Goal: Transaction & Acquisition: Purchase product/service

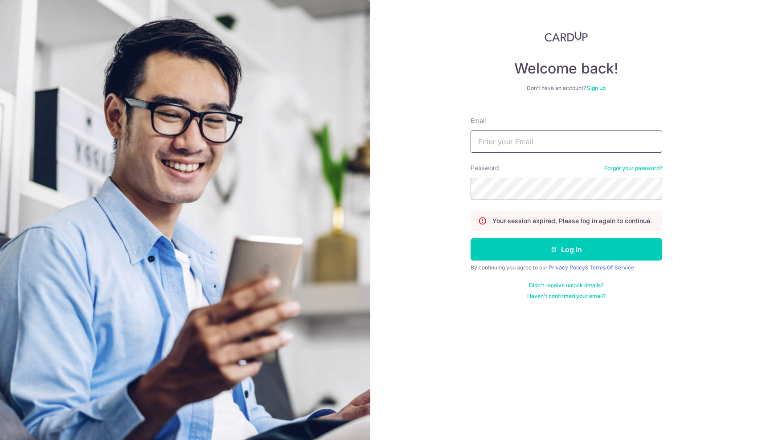
type input "[EMAIL_ADDRESS][DOMAIN_NAME]"
click at [566, 250] on button "Log in" at bounding box center [567, 249] width 192 height 22
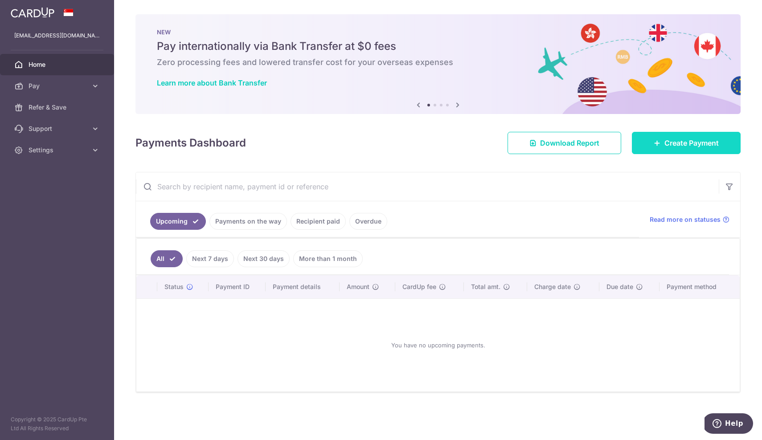
click at [688, 144] on span "Create Payment" at bounding box center [692, 143] width 54 height 11
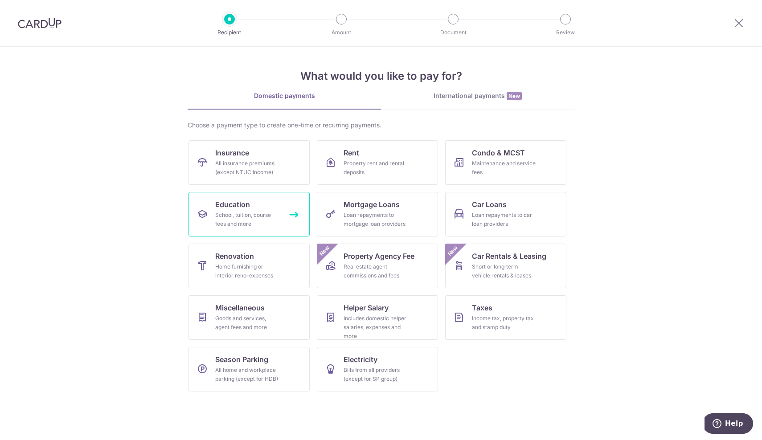
click at [250, 228] on link "Education School, tuition, course fees and more" at bounding box center [249, 214] width 121 height 45
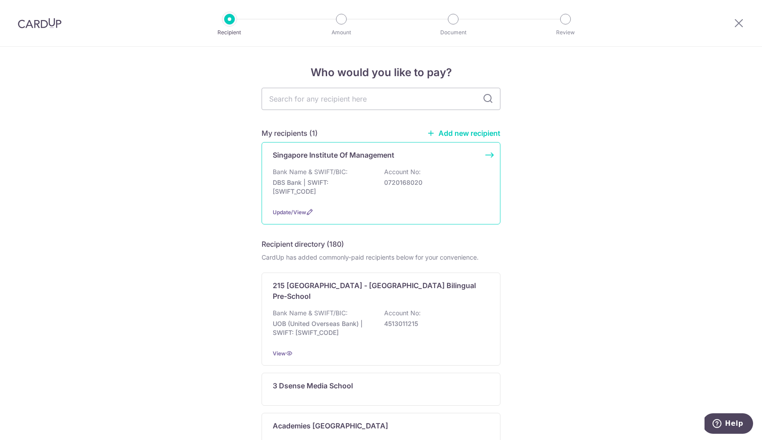
click at [337, 191] on p "DBS Bank | SWIFT: DBSSSGSGXXX" at bounding box center [323, 187] width 100 height 18
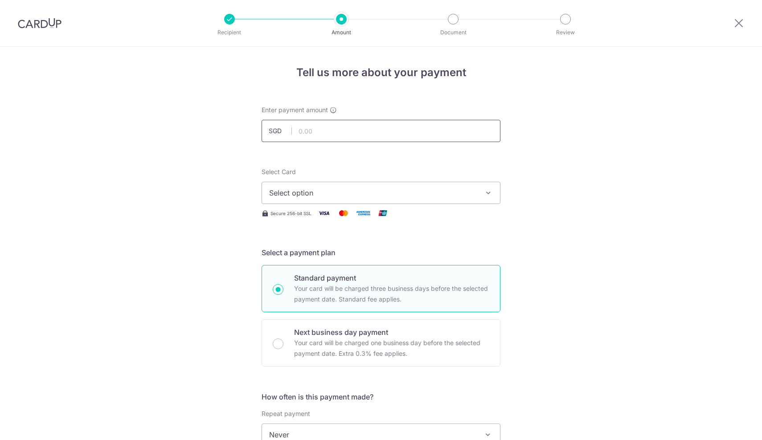
click at [347, 131] on input "text" at bounding box center [381, 131] width 239 height 22
